Goal: Complete application form

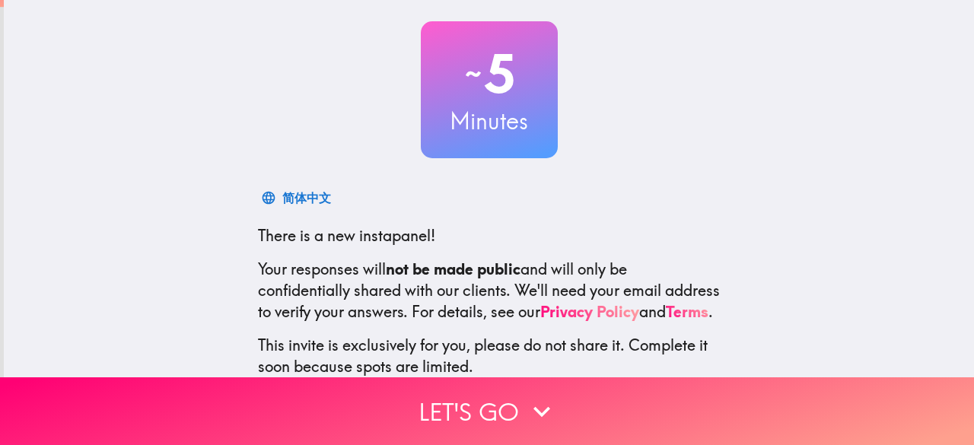
scroll to position [187, 0]
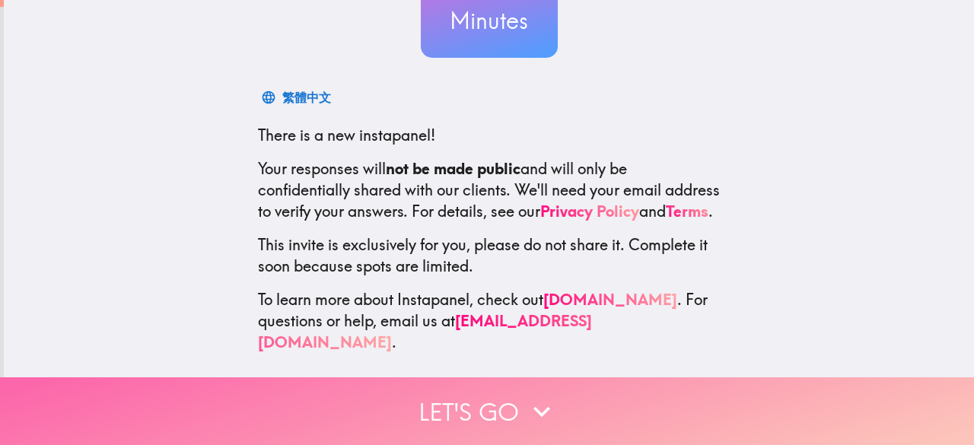
click at [481, 407] on button "Let's go" at bounding box center [487, 411] width 974 height 68
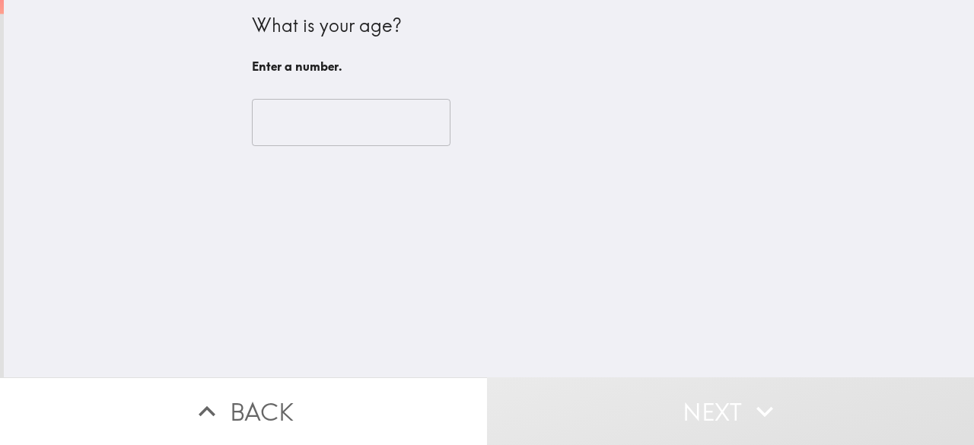
click at [370, 132] on input "number" at bounding box center [351, 122] width 199 height 47
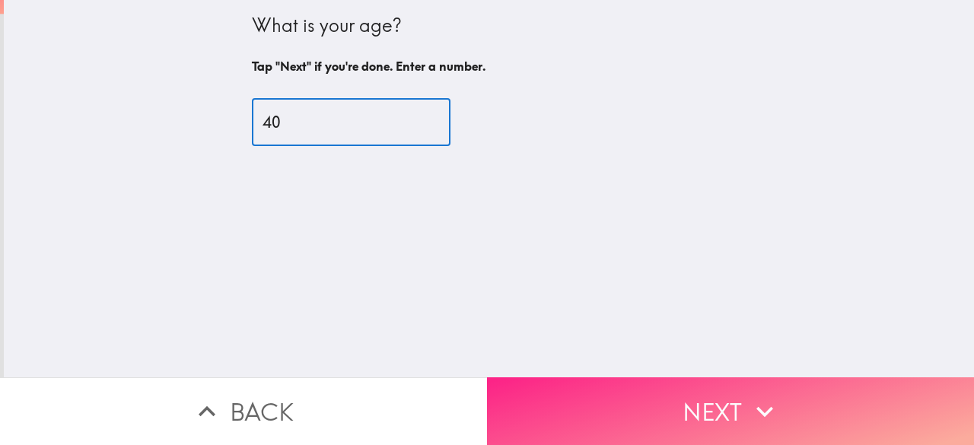
type input "40"
click at [589, 396] on button "Next" at bounding box center [730, 411] width 487 height 68
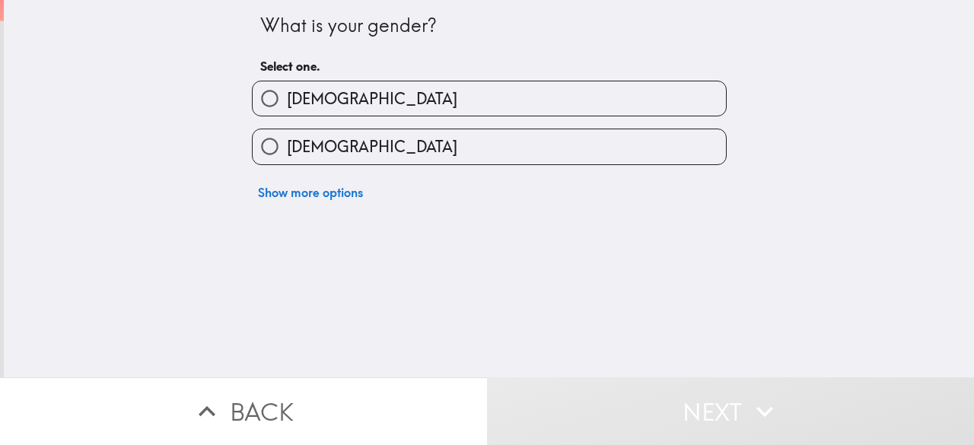
click at [449, 116] on div "[DEMOGRAPHIC_DATA]" at bounding box center [489, 99] width 475 height 36
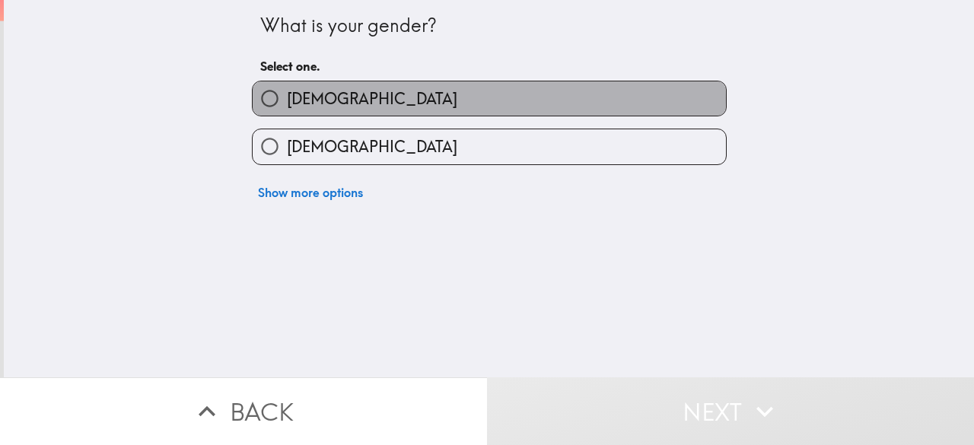
click at [427, 99] on label "[DEMOGRAPHIC_DATA]" at bounding box center [489, 98] width 473 height 34
click at [287, 99] on input "[DEMOGRAPHIC_DATA]" at bounding box center [270, 98] width 34 height 34
radio input "true"
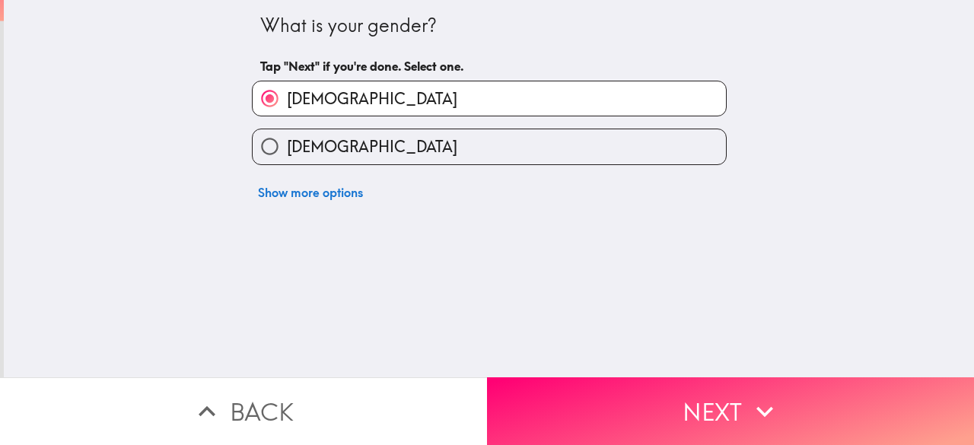
click at [606, 387] on button "Next" at bounding box center [730, 411] width 487 height 68
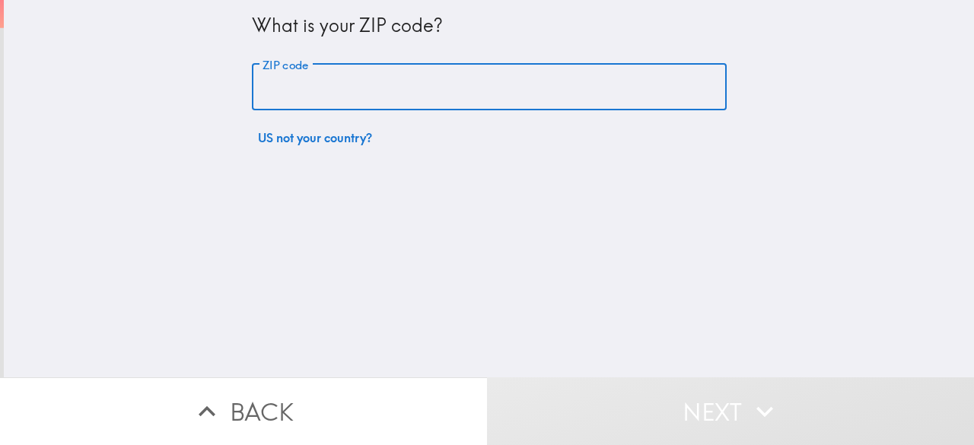
click at [444, 72] on input "ZIP code" at bounding box center [489, 87] width 475 height 47
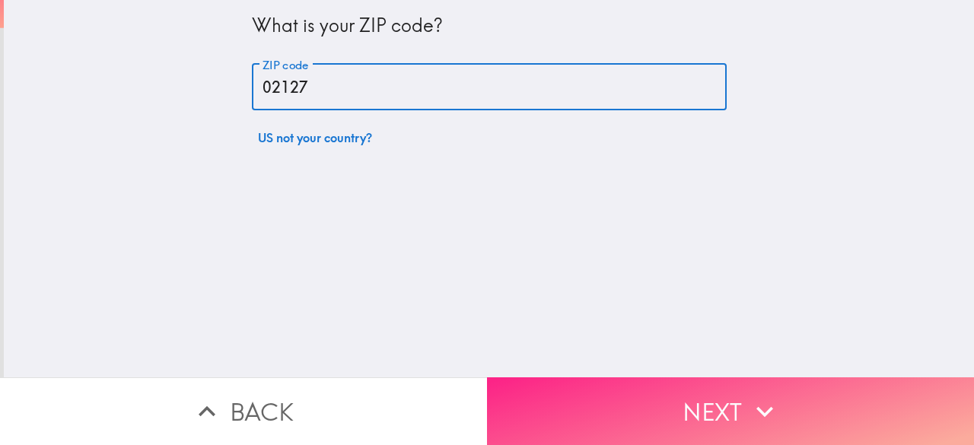
type input "02127"
click at [609, 377] on button "Next" at bounding box center [730, 411] width 487 height 68
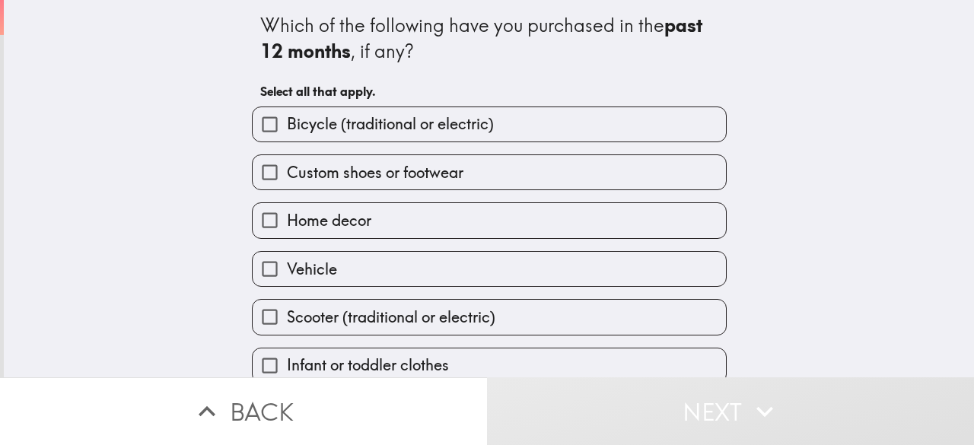
click at [452, 129] on span "Bicycle (traditional or electric)" at bounding box center [390, 123] width 207 height 21
click at [287, 129] on input "Bicycle (traditional or electric)" at bounding box center [270, 124] width 34 height 34
checkbox input "true"
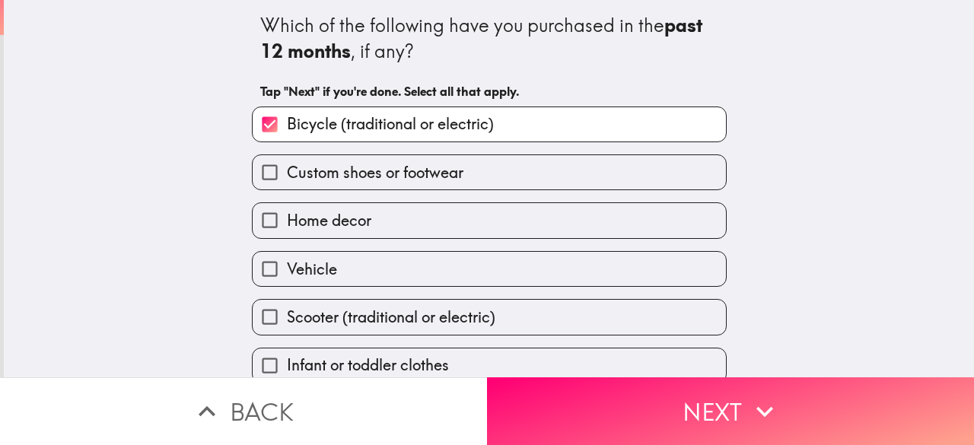
click at [411, 282] on label "Vehicle" at bounding box center [489, 269] width 473 height 34
click at [287, 282] on input "Vehicle" at bounding box center [270, 269] width 34 height 34
checkbox input "true"
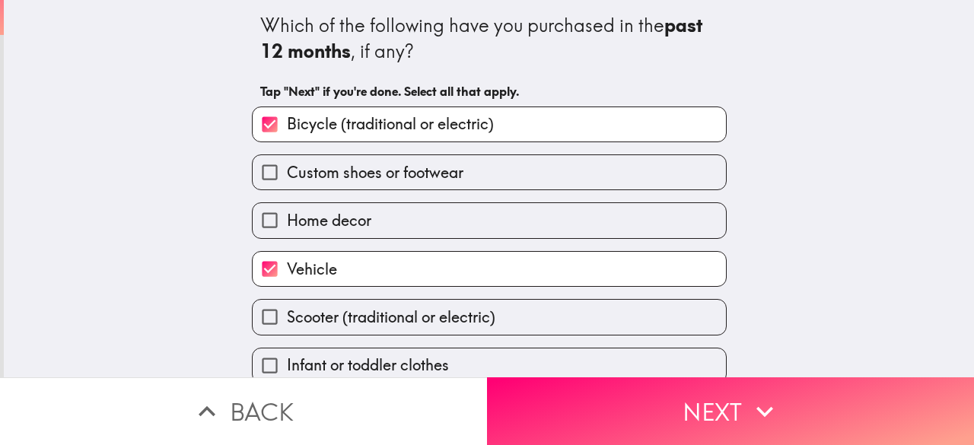
scroll to position [76, 0]
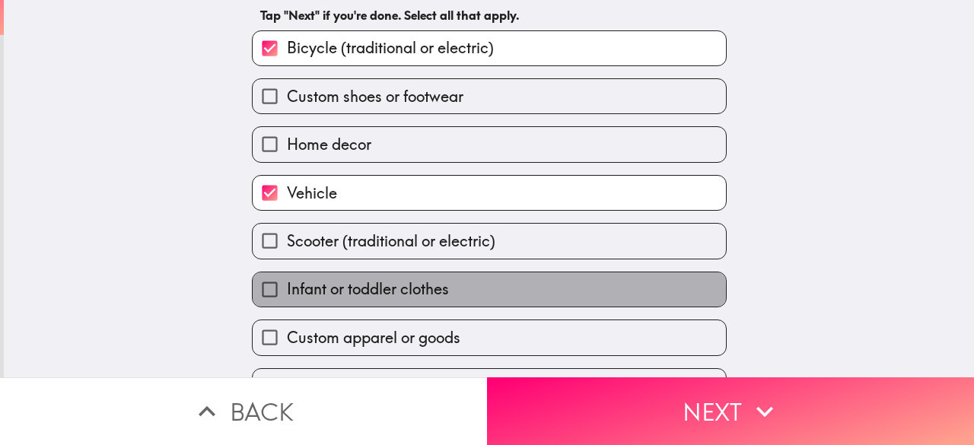
click at [425, 294] on span "Infant or toddler clothes" at bounding box center [368, 289] width 162 height 21
click at [287, 294] on input "Infant or toddler clothes" at bounding box center [270, 289] width 34 height 34
checkbox input "true"
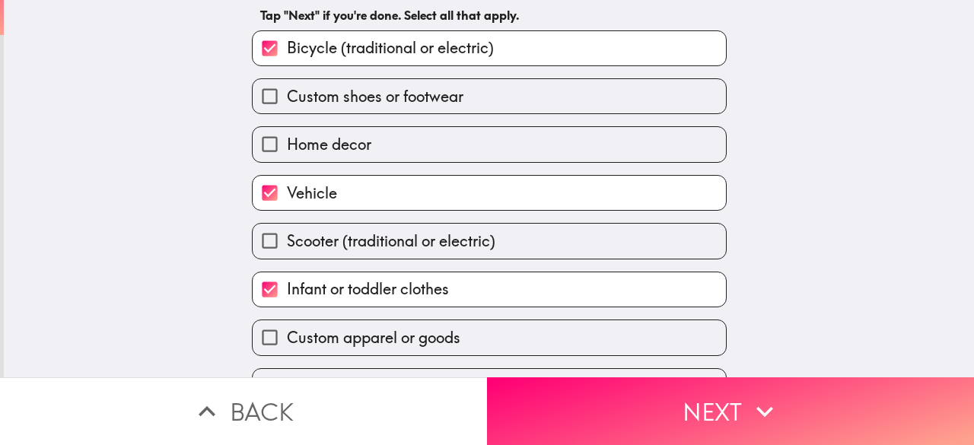
scroll to position [118, 0]
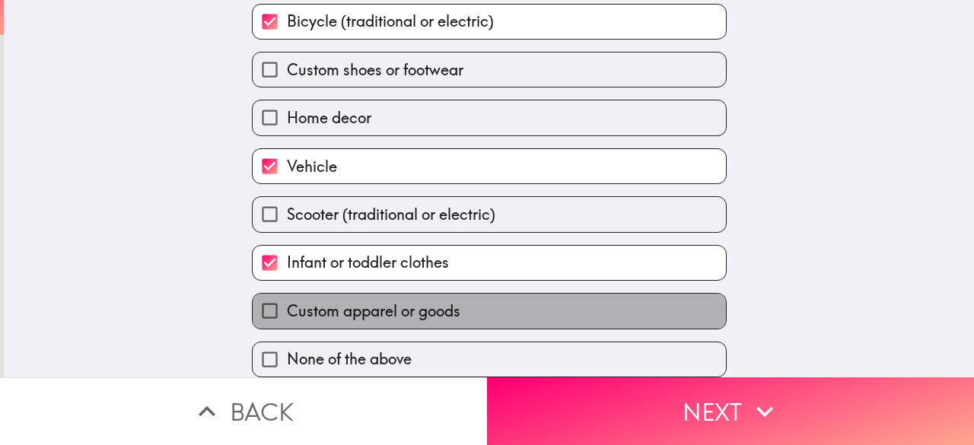
click at [457, 304] on label "Custom apparel or goods" at bounding box center [489, 311] width 473 height 34
click at [287, 304] on input "Custom apparel or goods" at bounding box center [270, 311] width 34 height 34
checkbox input "true"
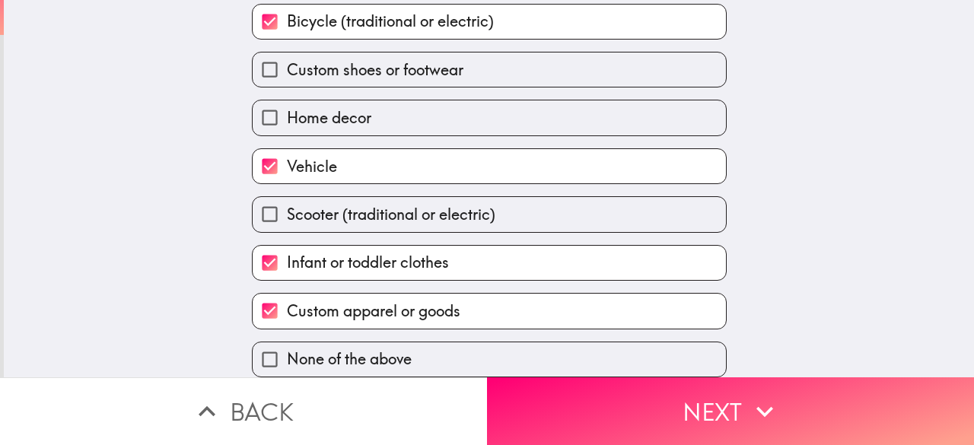
click at [573, 399] on button "Next" at bounding box center [730, 411] width 487 height 68
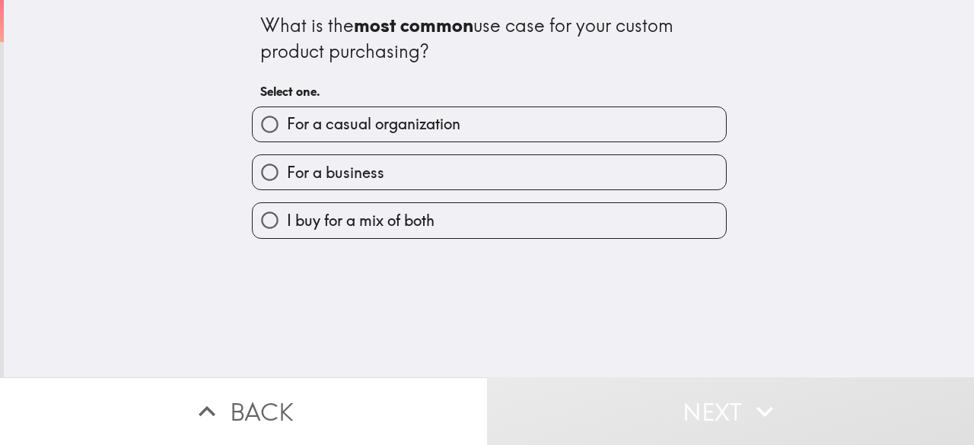
click at [453, 133] on label "For a casual organization" at bounding box center [489, 124] width 473 height 34
click at [287, 133] on input "For a casual organization" at bounding box center [270, 124] width 34 height 34
radio input "true"
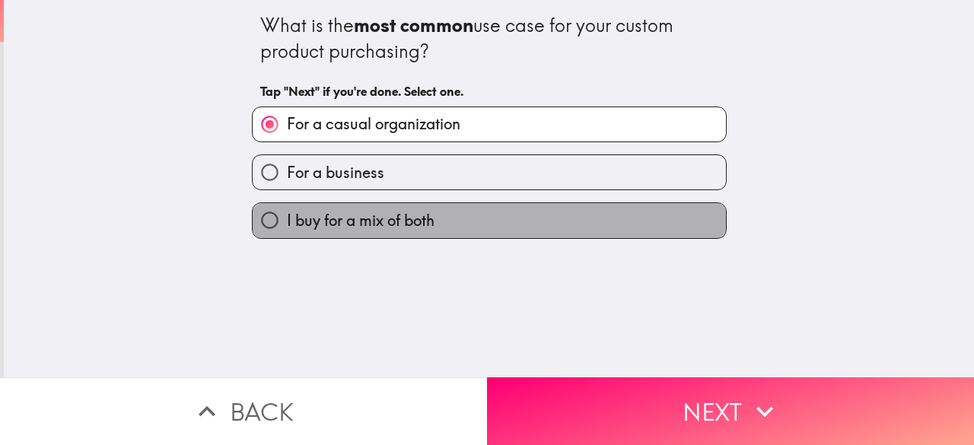
click at [402, 228] on span "I buy for a mix of both" at bounding box center [361, 220] width 148 height 21
click at [287, 228] on input "I buy for a mix of both" at bounding box center [270, 220] width 34 height 34
radio input "true"
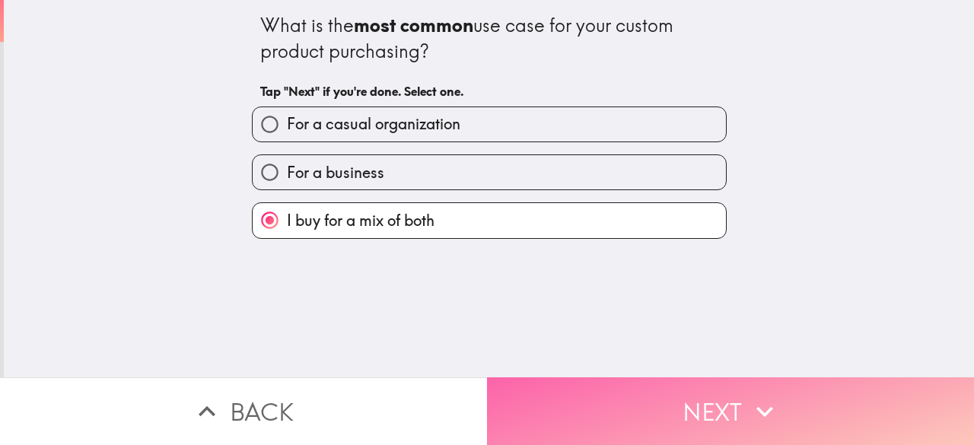
click at [545, 383] on button "Next" at bounding box center [730, 411] width 487 height 68
